Goal: Information Seeking & Learning: Learn about a topic

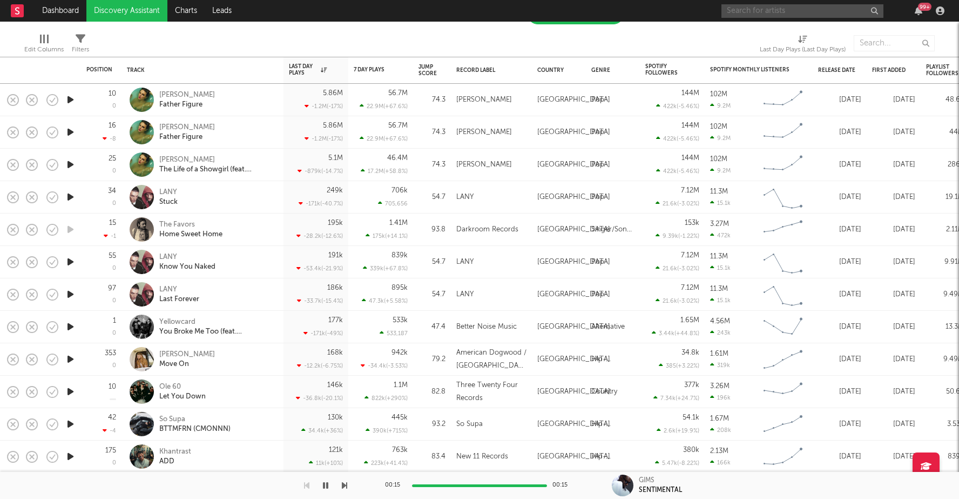
click at [761, 10] on input "text" at bounding box center [803, 11] width 162 height 14
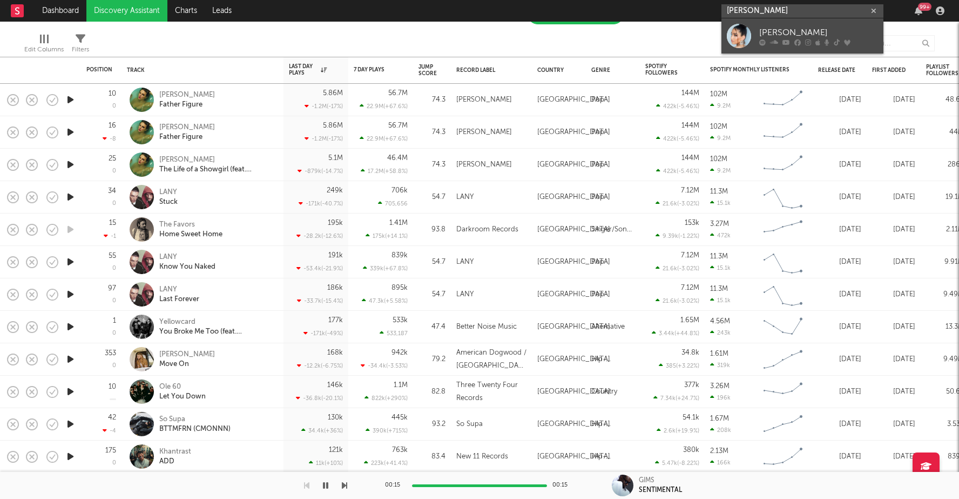
type input "[PERSON_NAME]"
click at [762, 22] on link "[PERSON_NAME]" at bounding box center [803, 35] width 162 height 35
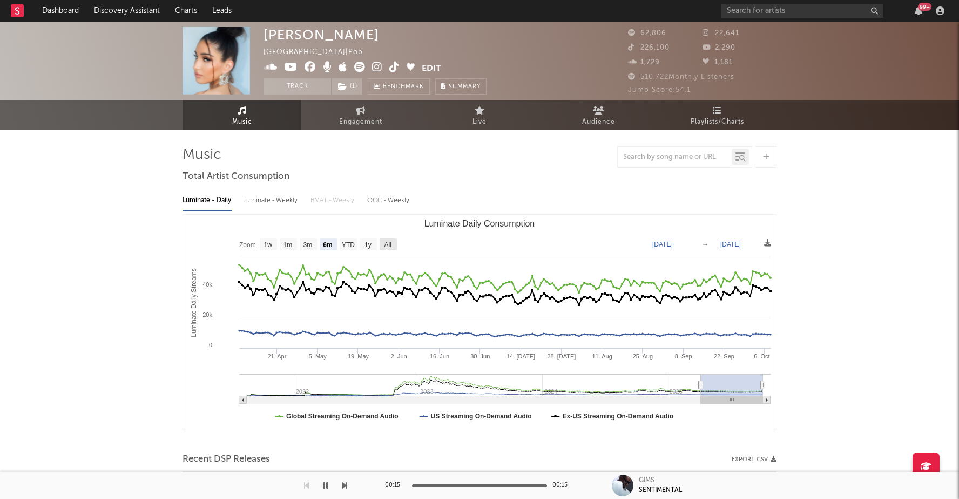
click at [386, 246] on text "All" at bounding box center [387, 245] width 7 height 8
select select "All"
type input "[DATE]"
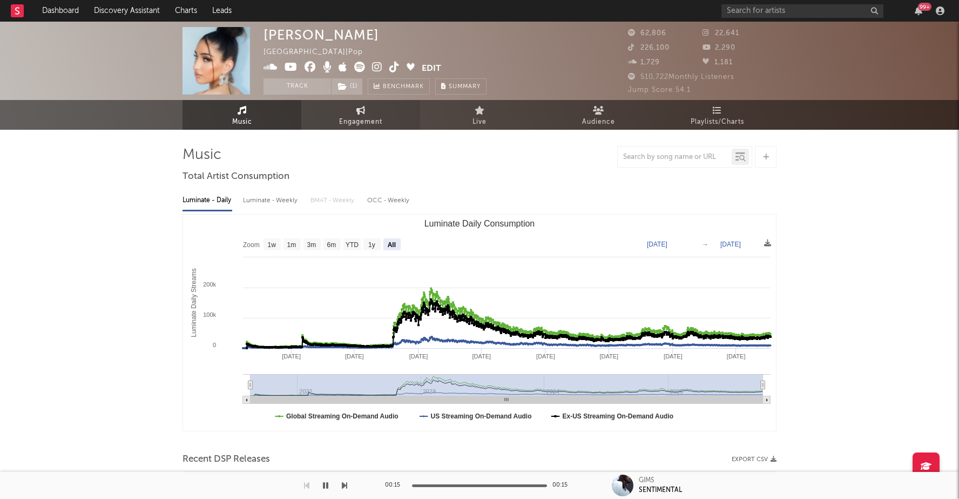
click at [366, 108] on link "Engagement" at bounding box center [360, 115] width 119 height 30
select select "1w"
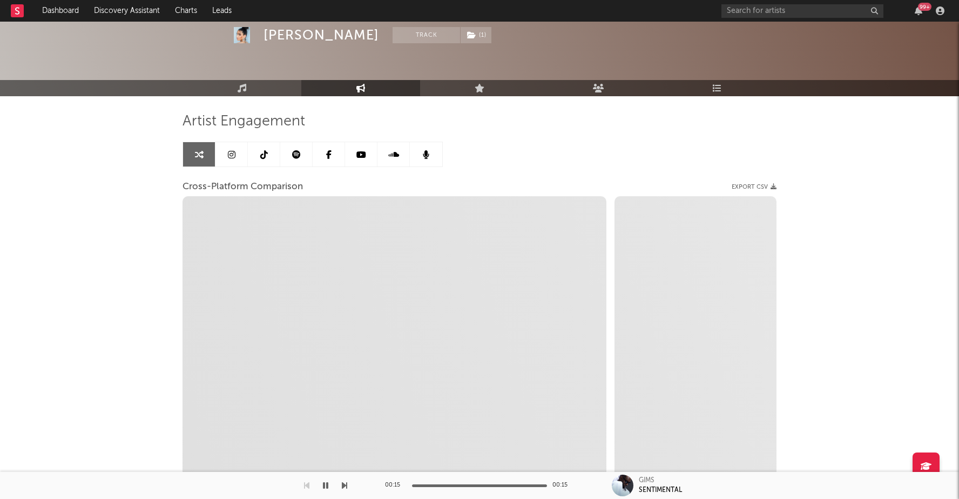
scroll to position [38, 0]
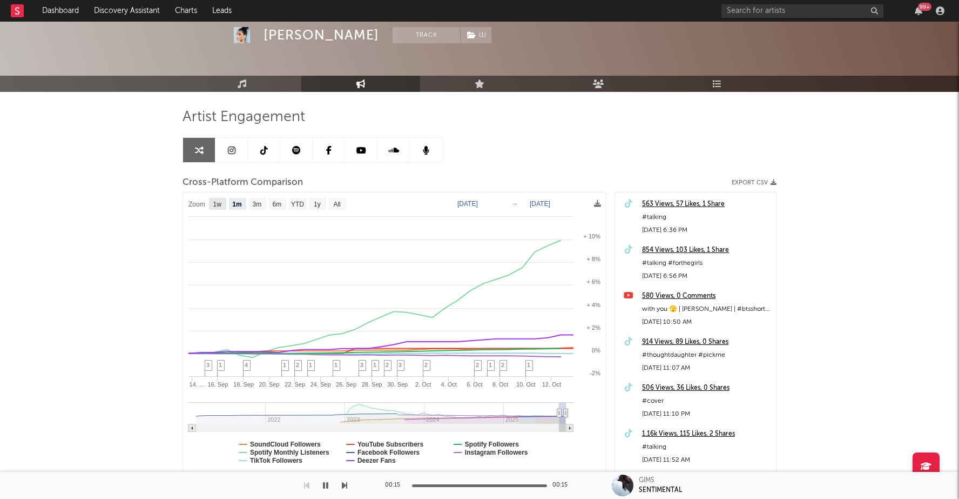
click at [218, 202] on text "1w" at bounding box center [217, 204] width 9 height 8
select select "1w"
type input "[DATE]"
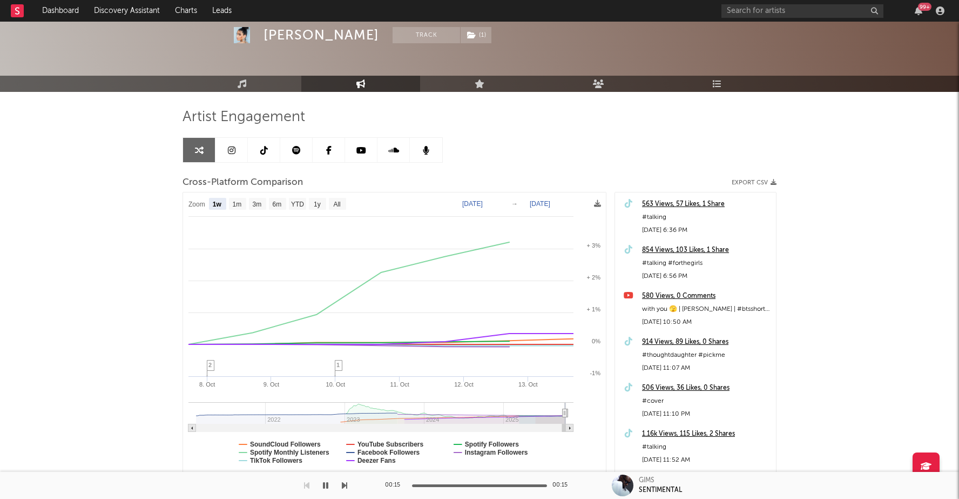
click at [260, 210] on rect at bounding box center [394, 333] width 423 height 282
click at [258, 204] on text "3m" at bounding box center [257, 204] width 9 height 8
select select "3m"
type input "[DATE]"
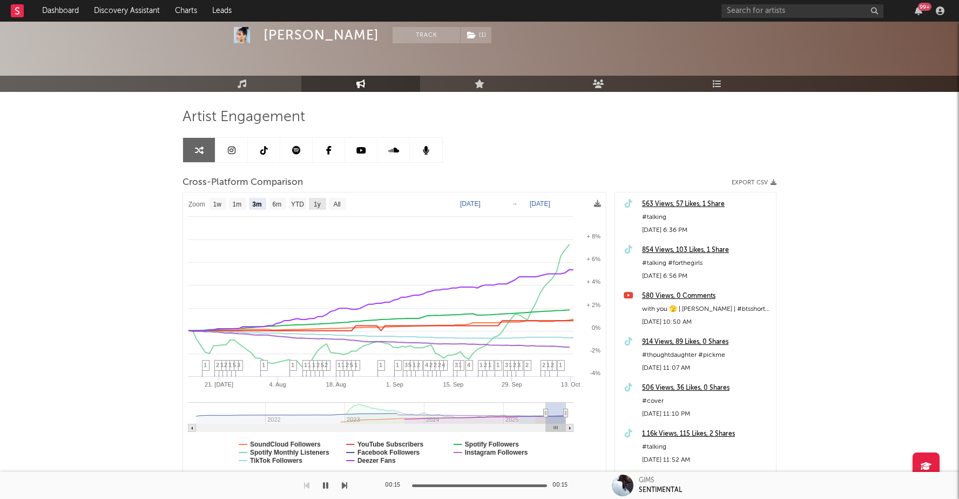
click at [318, 200] on text "1y" at bounding box center [317, 204] width 7 height 8
select select "1y"
type input "[DATE]"
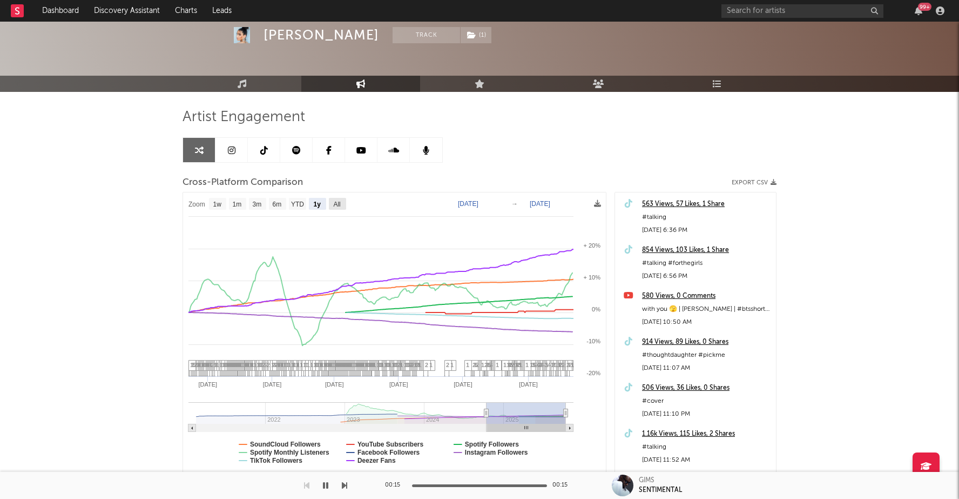
click at [334, 204] on text "All" at bounding box center [336, 204] width 7 height 8
select select "All"
type input "[DATE]"
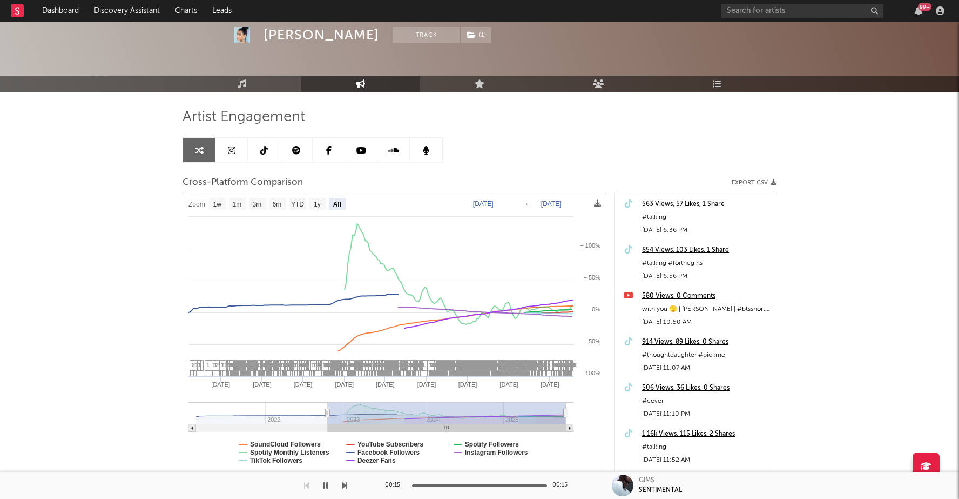
select select "All"
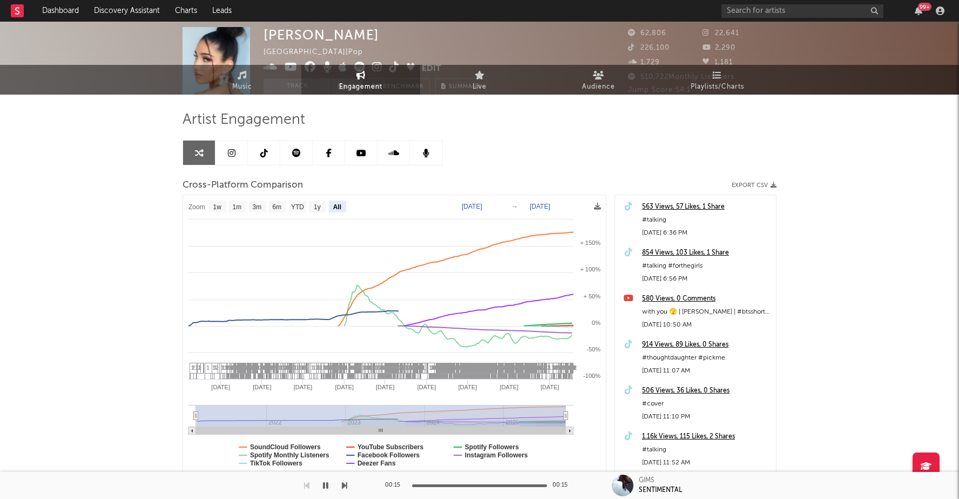
scroll to position [0, 0]
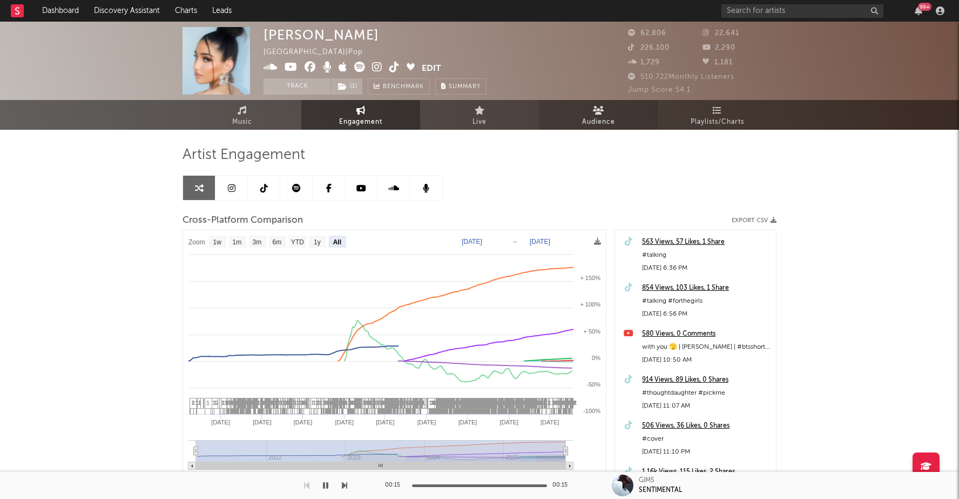
click at [597, 112] on icon at bounding box center [598, 110] width 11 height 9
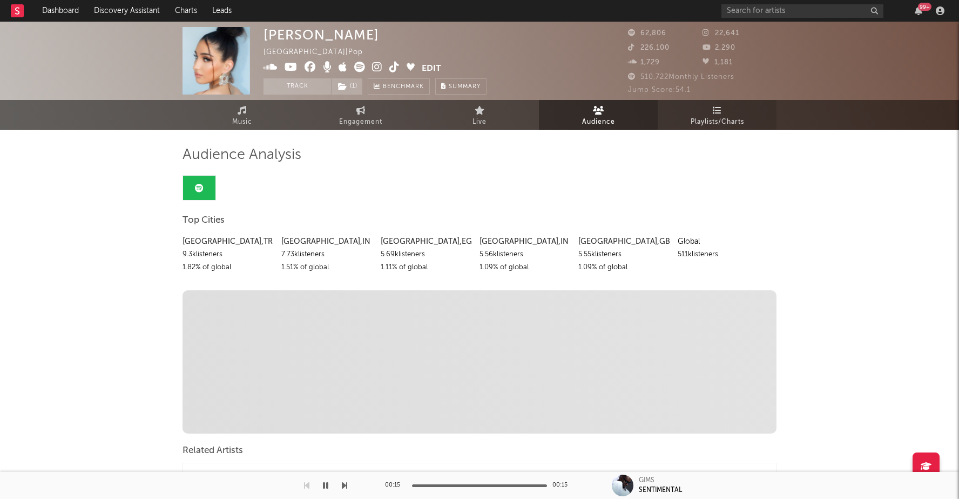
click at [717, 114] on icon at bounding box center [717, 110] width 9 height 9
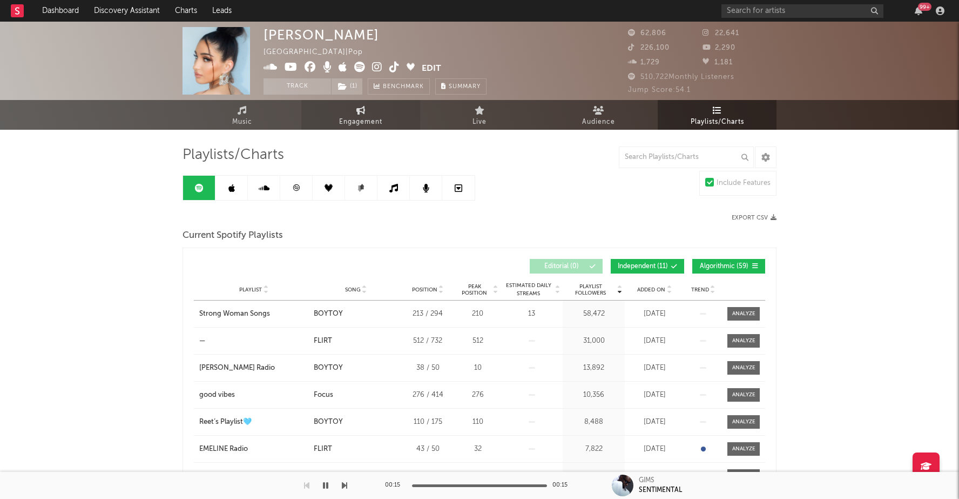
click at [358, 119] on span "Engagement" at bounding box center [360, 122] width 43 height 13
select select "1w"
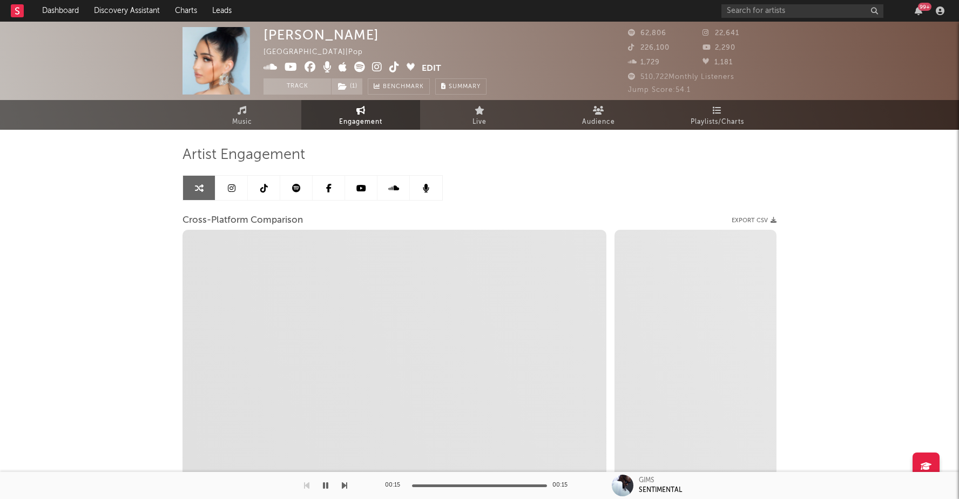
select select "1m"
